Goal: Task Accomplishment & Management: Use online tool/utility

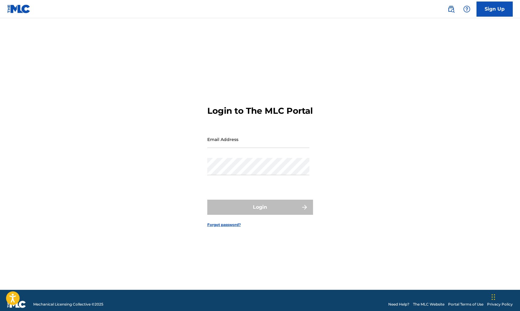
click at [220, 148] on input "Email Address" at bounding box center [258, 139] width 102 height 17
type input "[EMAIL_ADDRESS][DOMAIN_NAME]"
click at [260, 212] on button "Login" at bounding box center [260, 207] width 106 height 15
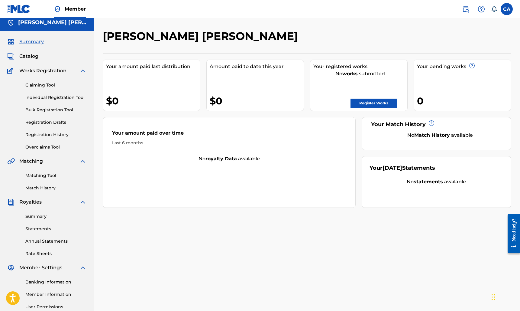
scroll to position [4, 0]
click at [33, 57] on span "Catalog" at bounding box center [28, 56] width 19 height 7
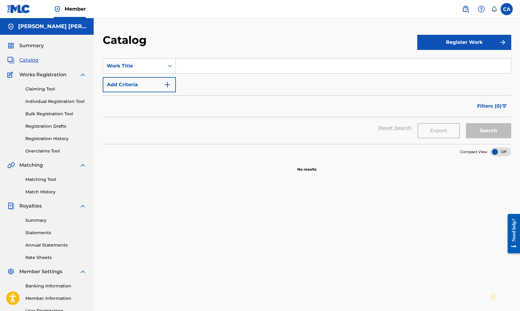
click at [53, 105] on div "Claiming Tool Individual Registration Tool Bulk Registration Tool Registration …" at bounding box center [46, 116] width 79 height 76
click at [54, 104] on link "Individual Registration Tool" at bounding box center [55, 101] width 61 height 6
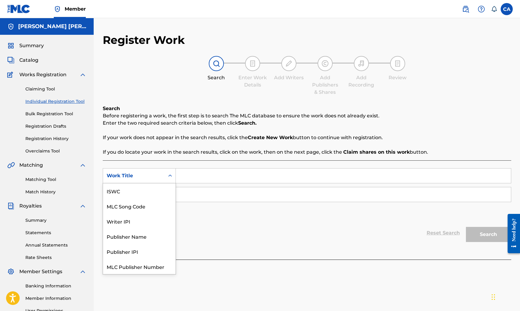
click at [169, 181] on div "Search Form" at bounding box center [170, 175] width 11 height 15
click at [196, 226] on div "Reset Search Search" at bounding box center [307, 233] width 409 height 24
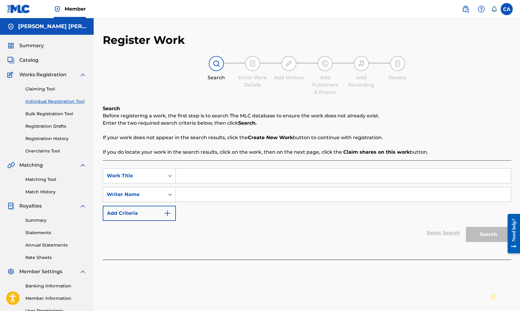
click at [51, 125] on link "Registration Drafts" at bounding box center [55, 126] width 61 height 6
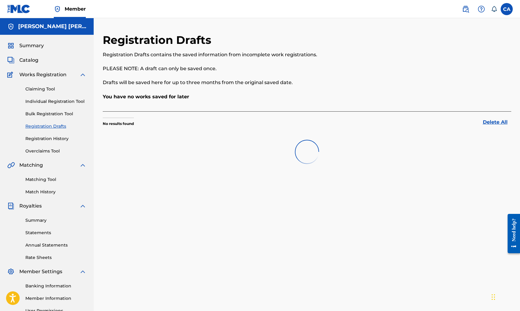
click at [55, 111] on link "Bulk Registration Tool" at bounding box center [55, 114] width 61 height 6
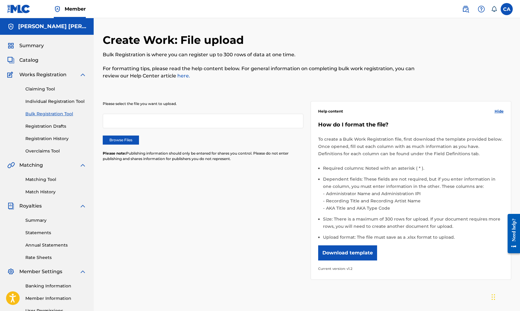
click at [50, 141] on link "Registration History" at bounding box center [55, 138] width 61 height 6
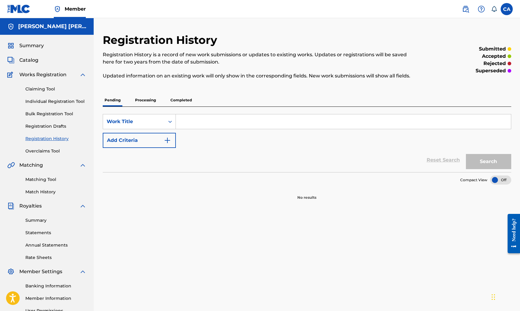
click at [48, 156] on div "Summary Catalog Works Registration Claiming Tool Individual Registration Tool B…" at bounding box center [47, 190] width 94 height 311
click at [44, 180] on link "Matching Tool" at bounding box center [55, 179] width 61 height 6
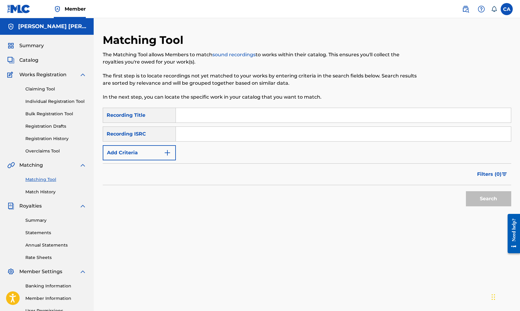
click at [44, 189] on link "Match History" at bounding box center [55, 192] width 61 height 6
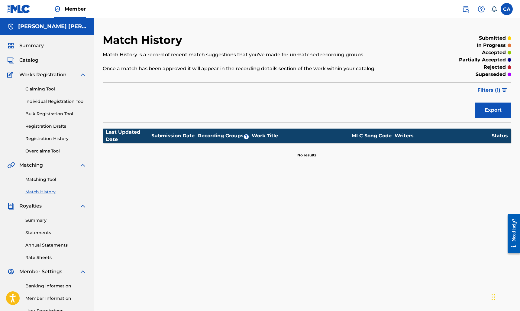
click at [44, 181] on link "Matching Tool" at bounding box center [55, 179] width 61 height 6
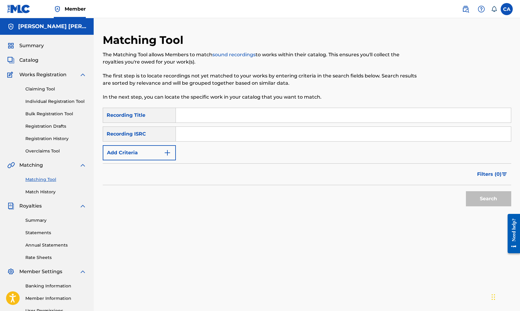
click at [197, 114] on input "Search Form" at bounding box center [343, 115] width 335 height 15
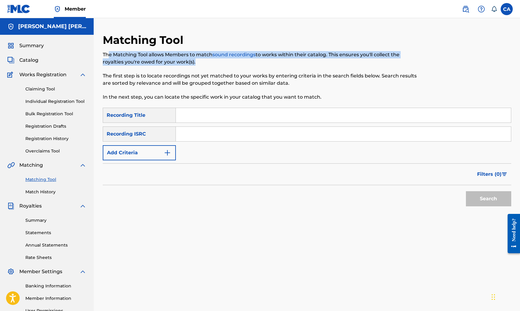
drag, startPoint x: 109, startPoint y: 53, endPoint x: 244, endPoint y: 64, distance: 135.9
click at [241, 64] on p "The Matching Tool allows Members to match sound recordings to works within thei…" at bounding box center [260, 58] width 315 height 15
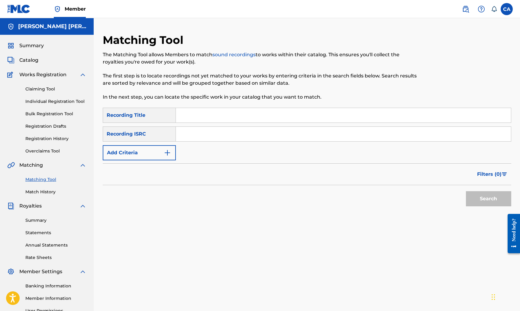
click at [240, 68] on div "The Matching Tool allows Members to match sound recordings to works within thei…" at bounding box center [260, 76] width 315 height 50
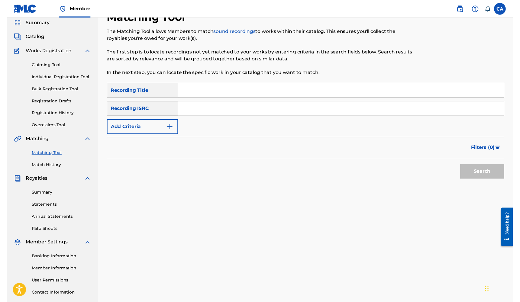
scroll to position [13, 0]
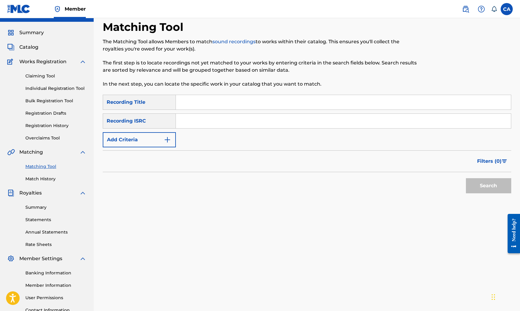
click at [182, 123] on input "Search Form" at bounding box center [343, 121] width 335 height 15
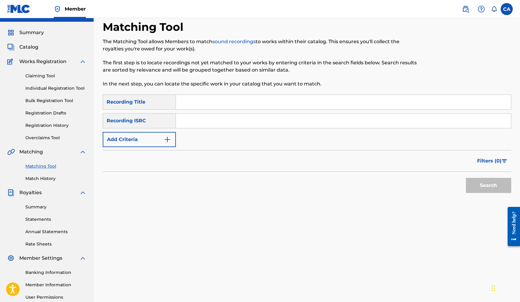
click at [188, 121] on input "Search Form" at bounding box center [343, 121] width 335 height 15
paste input "GBLFP2326850"
type input "GBLFP2326850"
click at [188, 100] on input "Search Form" at bounding box center [343, 102] width 335 height 15
type input "1"
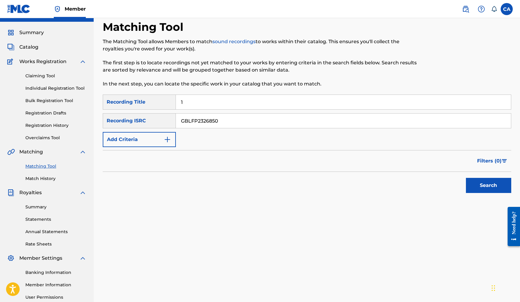
click at [221, 103] on input "1" at bounding box center [343, 102] width 335 height 15
paste input "1Verano Mas"
click at [478, 185] on button "Search" at bounding box center [488, 185] width 45 height 15
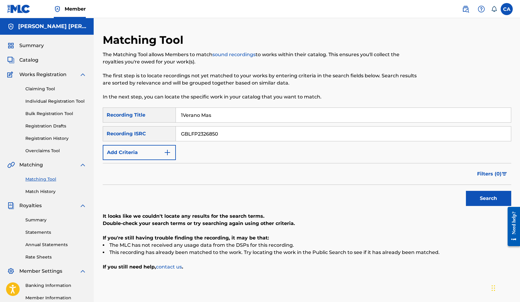
scroll to position [0, 0]
click at [226, 133] on input "GBLFP2326850" at bounding box center [343, 134] width 335 height 15
click at [147, 132] on div "Recording ISRC" at bounding box center [139, 133] width 73 height 15
click at [182, 132] on input "GBLFP2326850" at bounding box center [343, 134] width 335 height 15
drag, startPoint x: 225, startPoint y: 114, endPoint x: 192, endPoint y: 113, distance: 33.3
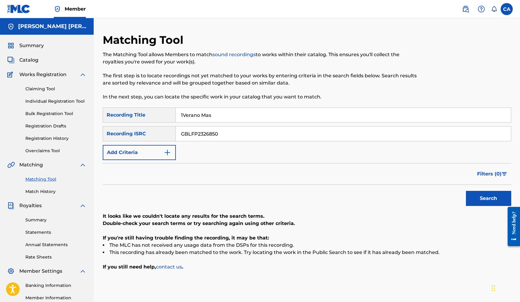
click at [192, 113] on input "1Verano Mas" at bounding box center [343, 115] width 335 height 15
type input "1"
click at [489, 196] on button "Search" at bounding box center [488, 198] width 45 height 15
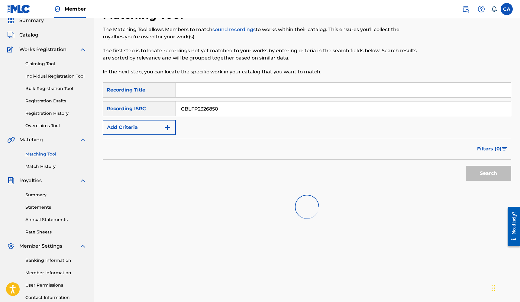
scroll to position [26, 0]
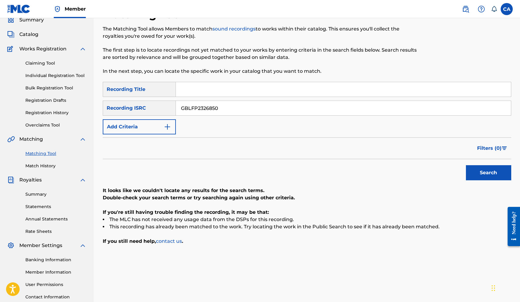
drag, startPoint x: 227, startPoint y: 108, endPoint x: 164, endPoint y: 102, distance: 63.8
click at [164, 103] on div "SearchWithCriteria21c16d29-2454-4145-b431-b50e9c958381 Recording ISRC GBLFP2326…" at bounding box center [307, 108] width 409 height 15
click at [171, 106] on div "Recording ISRC" at bounding box center [139, 108] width 73 height 15
click at [184, 106] on input "Search Form" at bounding box center [343, 108] width 335 height 15
paste input "1Verano Mas"
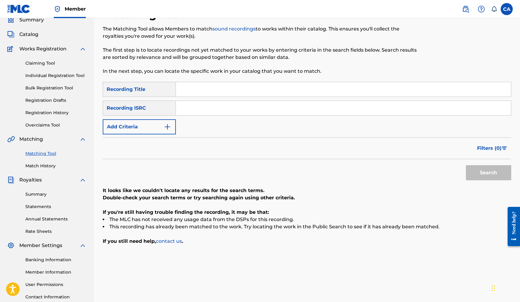
type input "1Verano Mas"
drag, startPoint x: 218, startPoint y: 106, endPoint x: 151, endPoint y: 110, distance: 66.7
click at [151, 110] on div "SearchWithCriteria21c16d29-2454-4145-b431-b50e9c958381 Recording ISRC 1Verano M…" at bounding box center [307, 108] width 409 height 15
click at [194, 109] on input "Search Form" at bounding box center [343, 108] width 335 height 15
paste input "GBLFP2326850"
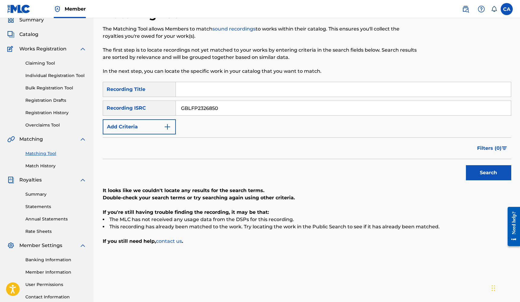
type input "GBLFP2326850"
click at [494, 174] on button "Search" at bounding box center [488, 172] width 45 height 15
click at [171, 122] on button "Add Criteria" at bounding box center [139, 126] width 73 height 15
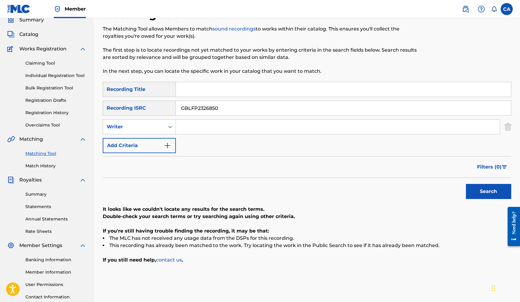
click at [159, 148] on button "Add Criteria" at bounding box center [139, 145] width 73 height 15
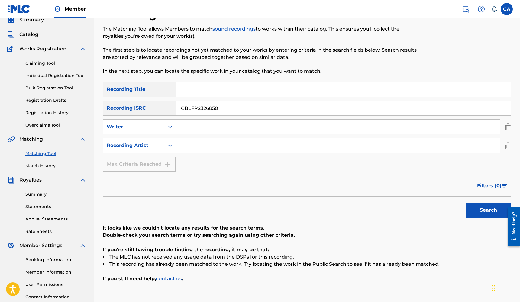
click at [169, 164] on div "Max Criteria Reached" at bounding box center [139, 164] width 73 height 15
click at [170, 142] on div "Search Form" at bounding box center [170, 145] width 11 height 11
click at [183, 144] on input "Search Form" at bounding box center [338, 146] width 324 height 15
click at [168, 123] on div "Search Form" at bounding box center [170, 127] width 11 height 11
click at [166, 106] on div "Recording ISRC" at bounding box center [139, 108] width 73 height 15
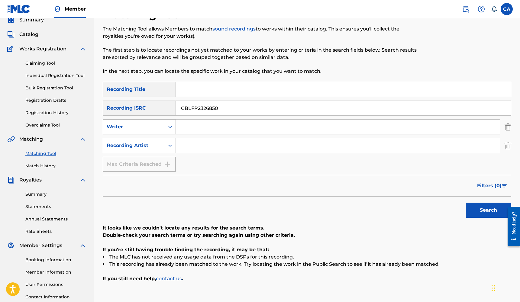
click at [171, 126] on icon "Search Form" at bounding box center [170, 127] width 6 height 6
drag, startPoint x: 186, startPoint y: 134, endPoint x: 193, endPoint y: 128, distance: 9.0
click at [193, 128] on div "Search Form" at bounding box center [338, 126] width 324 height 15
click at [193, 129] on input "Search Form" at bounding box center [338, 127] width 324 height 15
type input "[PERSON_NAME]"
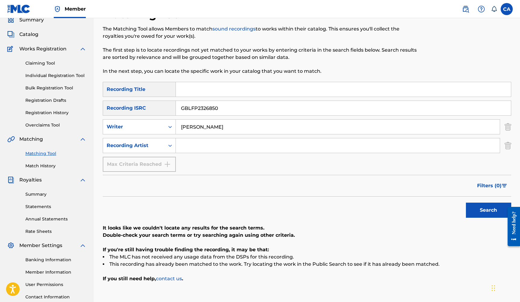
drag, startPoint x: 229, startPoint y: 109, endPoint x: 188, endPoint y: 106, distance: 40.9
click at [189, 108] on input "GBLFP2326850" at bounding box center [343, 108] width 335 height 15
type input "G"
drag, startPoint x: 210, startPoint y: 130, endPoint x: 108, endPoint y: 130, distance: 102.2
click at [111, 130] on div "SearchWithCriteriaad4ce391-e66b-4418-8c75-8092c2e8c89f Writer [PERSON_NAME]" at bounding box center [307, 126] width 409 height 15
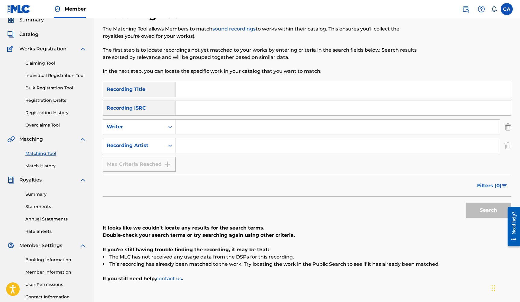
click at [191, 83] on input "Search Form" at bounding box center [343, 89] width 335 height 15
type input "1VERANO MAS"
click at [490, 210] on button "Search" at bounding box center [488, 210] width 45 height 15
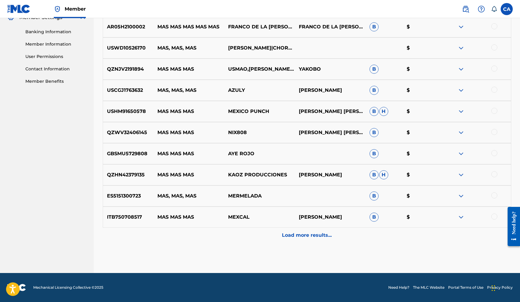
scroll to position [254, 0]
click at [314, 240] on div "Load more results..." at bounding box center [307, 235] width 409 height 15
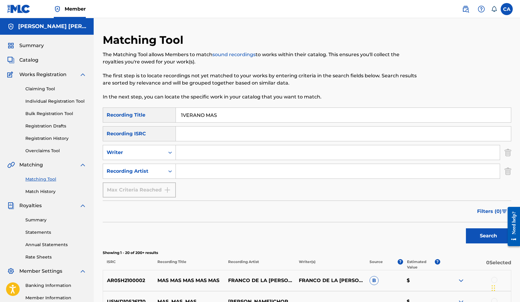
scroll to position [0, 0]
click at [196, 176] on input "Search Form" at bounding box center [338, 171] width 324 height 15
type input "[PERSON_NAME]"
click at [489, 236] on button "Search" at bounding box center [488, 236] width 45 height 15
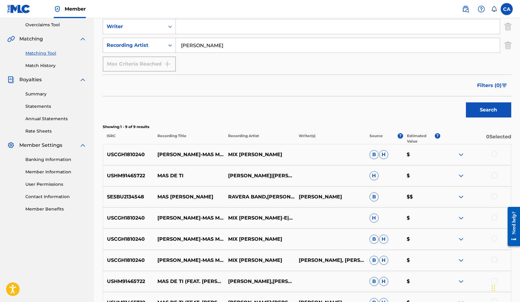
scroll to position [125, 0]
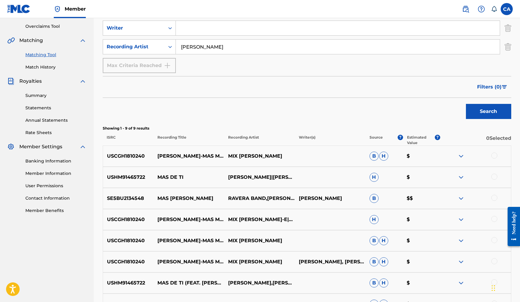
click at [465, 156] on img at bounding box center [461, 156] width 7 height 7
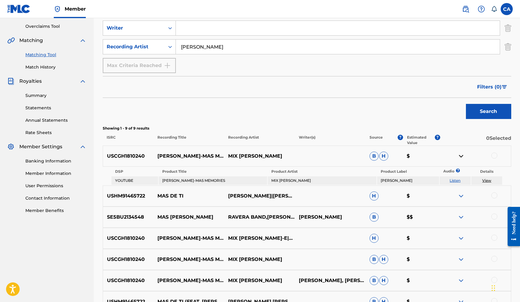
click at [463, 156] on img at bounding box center [461, 156] width 7 height 7
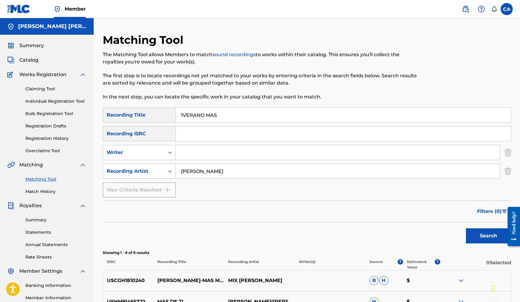
scroll to position [0, 0]
click at [191, 133] on input "Search Form" at bounding box center [343, 134] width 335 height 15
paste input "UKXN22470369"
type input "UKXN22470369"
click at [239, 106] on div "Matching Tool The Matching Tool allows Members to match sound recordings to wor…" at bounding box center [260, 70] width 315 height 74
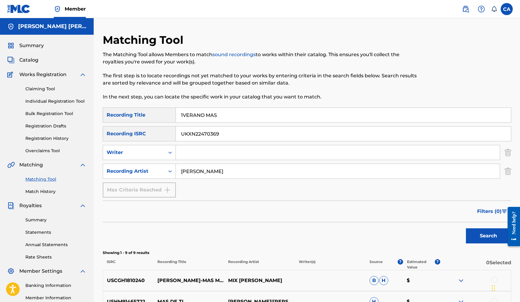
drag, startPoint x: 231, startPoint y: 115, endPoint x: 148, endPoint y: 114, distance: 83.2
click at [149, 115] on div "SearchWithCriteriacf3e8c34-076e-4138-b5ad-d6579c713807 Recording Title 1VERANO …" at bounding box center [307, 115] width 409 height 15
drag, startPoint x: 221, startPoint y: 177, endPoint x: 73, endPoint y: 188, distance: 148.3
click at [73, 188] on main "[PERSON_NAME] [PERSON_NAME] Summary Catalog Works Registration Claiming Tool In…" at bounding box center [260, 254] width 520 height 473
click at [480, 237] on button "Search" at bounding box center [488, 236] width 45 height 15
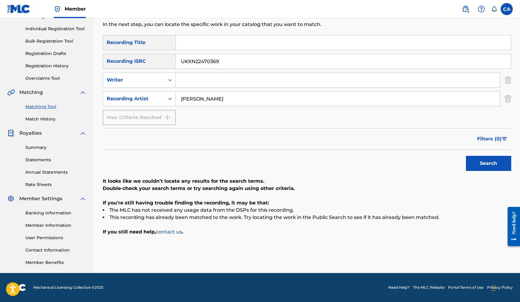
scroll to position [73, 0]
